Goal: Information Seeking & Learning: Check status

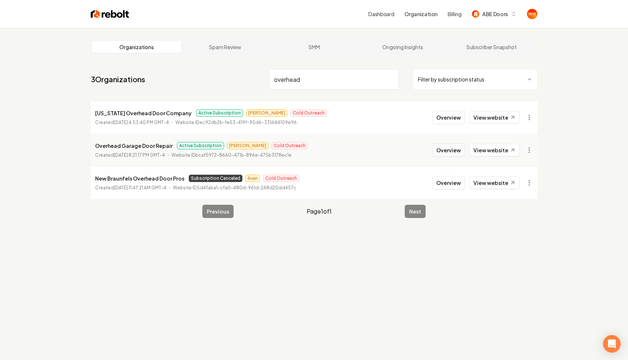
type input "overhead"
click at [443, 148] on button "Overview" at bounding box center [448, 150] width 33 height 13
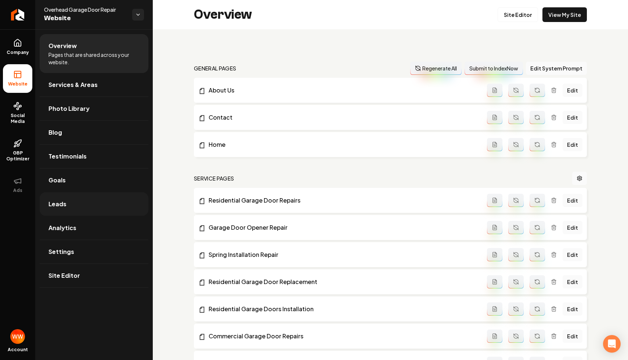
click at [91, 203] on link "Leads" at bounding box center [94, 203] width 109 height 23
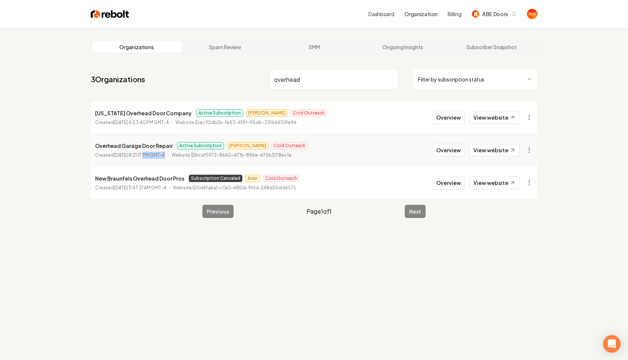
drag, startPoint x: 159, startPoint y: 157, endPoint x: 144, endPoint y: 157, distance: 14.7
click at [144, 157] on time "June 30, 2025, 8:21:17 PM GMT-4" at bounding box center [139, 155] width 51 height 6
click at [67, 164] on div "Organizations Spam Review SMM Ongoing Insights Subscriber Snapshot 3 Organizati…" at bounding box center [314, 208] width 628 height 360
click at [488, 149] on link "View website" at bounding box center [494, 150] width 50 height 12
click at [334, 80] on input "overhead" at bounding box center [333, 79] width 129 height 21
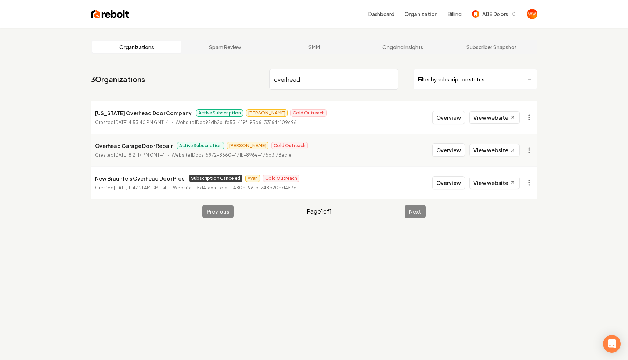
click at [334, 80] on input "overhead" at bounding box center [333, 79] width 129 height 21
type input "g and l"
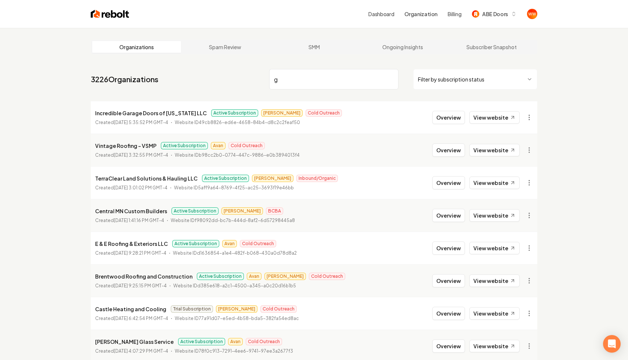
type input "g"
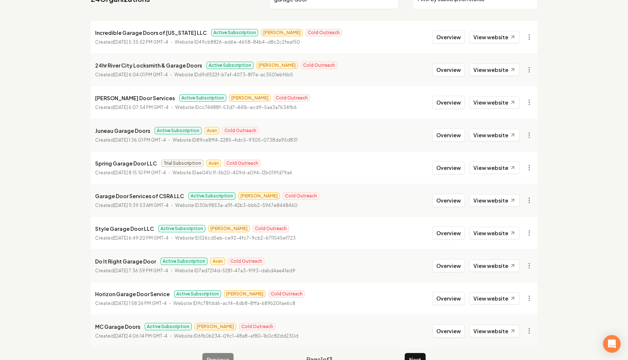
scroll to position [98, 0]
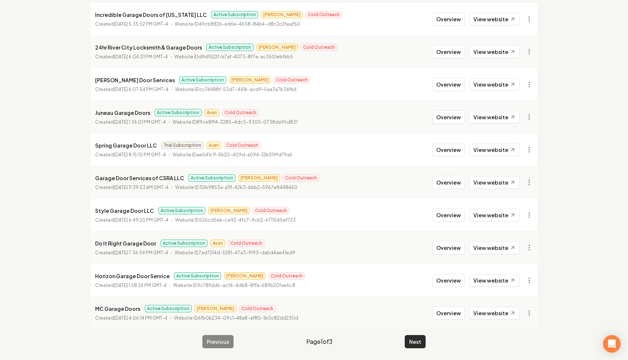
type input "garage door"
click at [418, 337] on button "Next" at bounding box center [415, 341] width 21 height 13
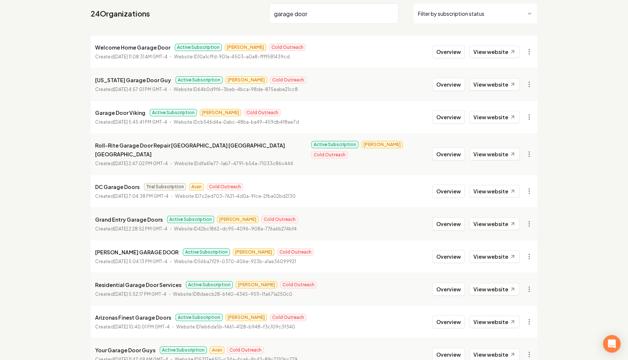
scroll to position [98, 0]
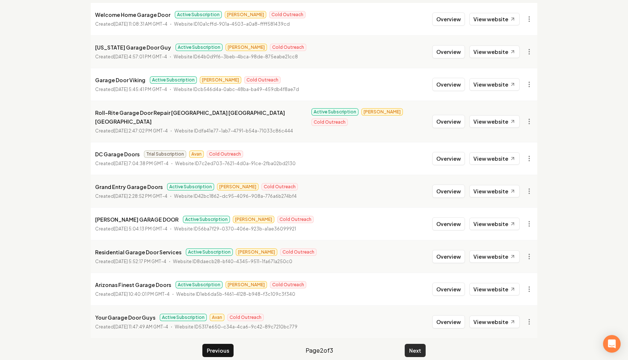
click at [415, 344] on button "Next" at bounding box center [415, 350] width 21 height 13
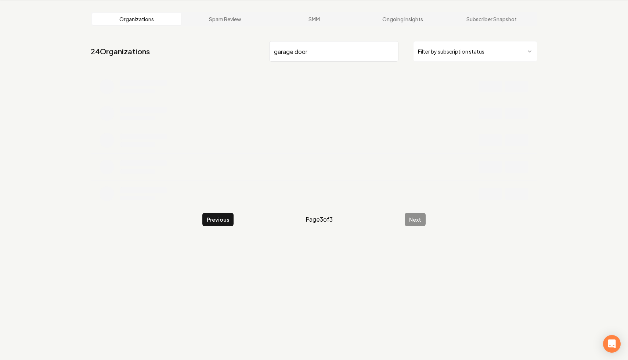
scroll to position [28, 0]
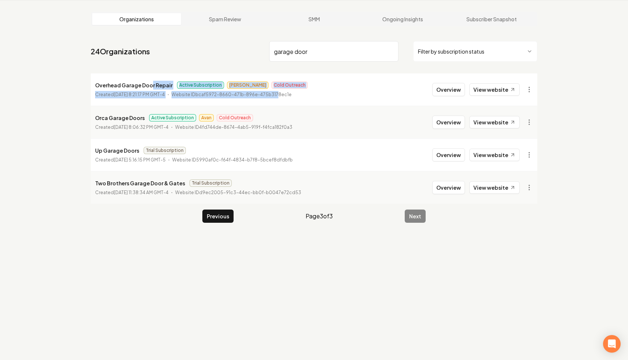
drag, startPoint x: 289, startPoint y: 95, endPoint x: 150, endPoint y: 83, distance: 139.0
click at [150, 83] on div "Overhead Garage Door Repair Active Subscription James Cold Outreach Created Jun…" at bounding box center [201, 90] width 213 height 18
click at [530, 85] on html "Dashboard Organization Billing ABE Doors Organizations Spam Review SMM Ongoing …" at bounding box center [314, 152] width 628 height 360
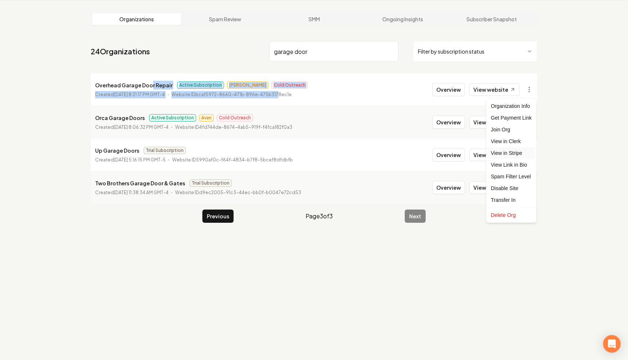
click at [504, 151] on link "View in Stripe" at bounding box center [511, 153] width 47 height 12
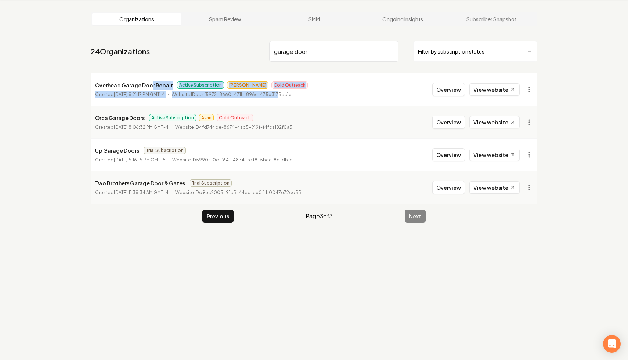
click at [376, 148] on li "Up Garage Doors Trial Subscription Created January 7, 2025, 5:16:15 PM GMT-5 We…" at bounding box center [314, 154] width 446 height 33
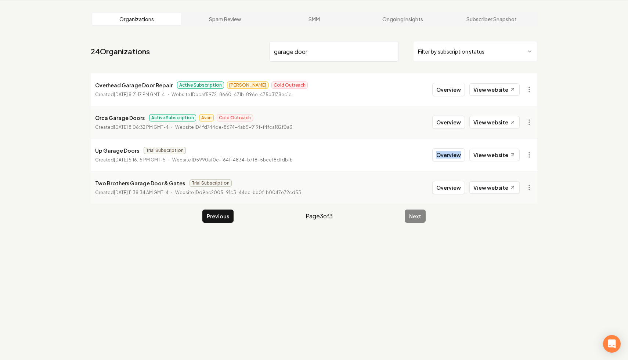
click at [355, 136] on li "Orca Garage Doors Active Subscription Avan Cold Outreach Created May 29, 2025, …" at bounding box center [314, 122] width 446 height 33
click at [360, 131] on li "Orca Garage Doors Active Subscription Avan Cold Outreach Created May 29, 2025, …" at bounding box center [314, 122] width 446 height 33
click at [14, 51] on div "Organizations Spam Review SMM Ongoing Insights Subscriber Snapshot 24 Organizat…" at bounding box center [314, 180] width 628 height 360
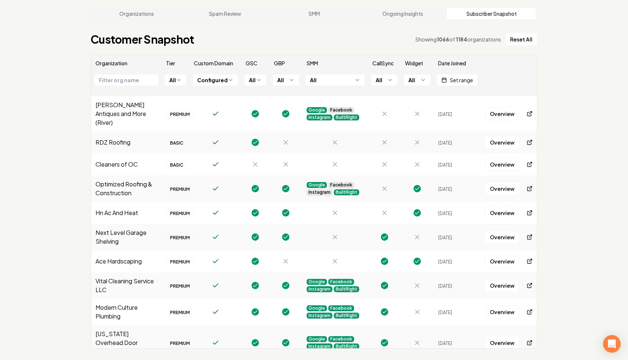
scroll to position [2046, 0]
